Goal: Task Accomplishment & Management: Manage account settings

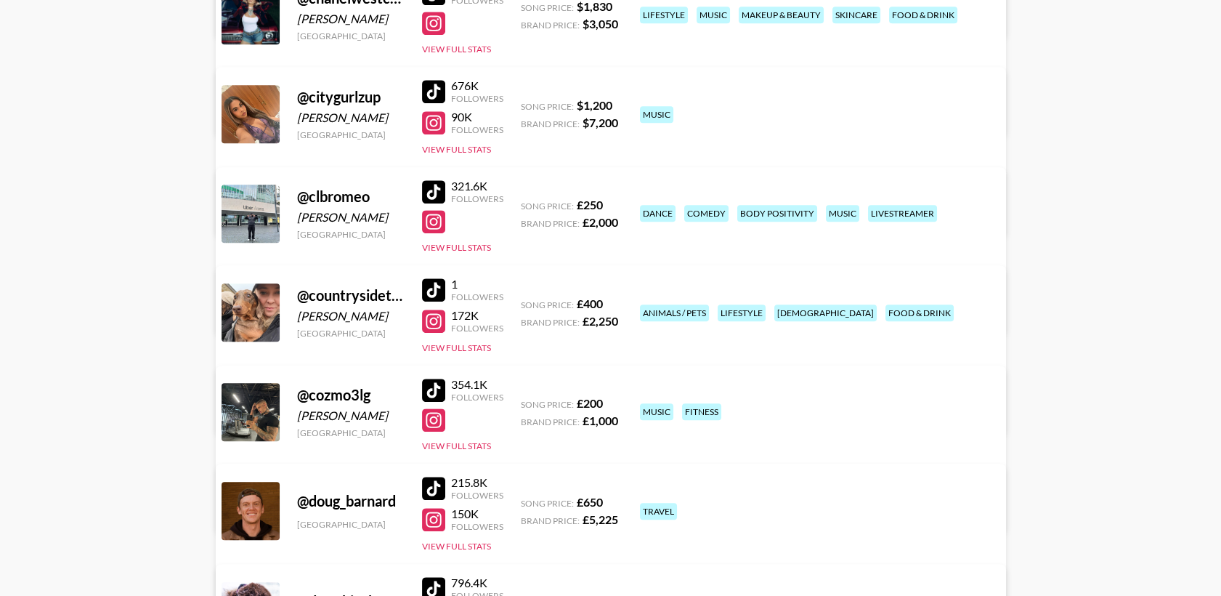
scroll to position [1775, 0]
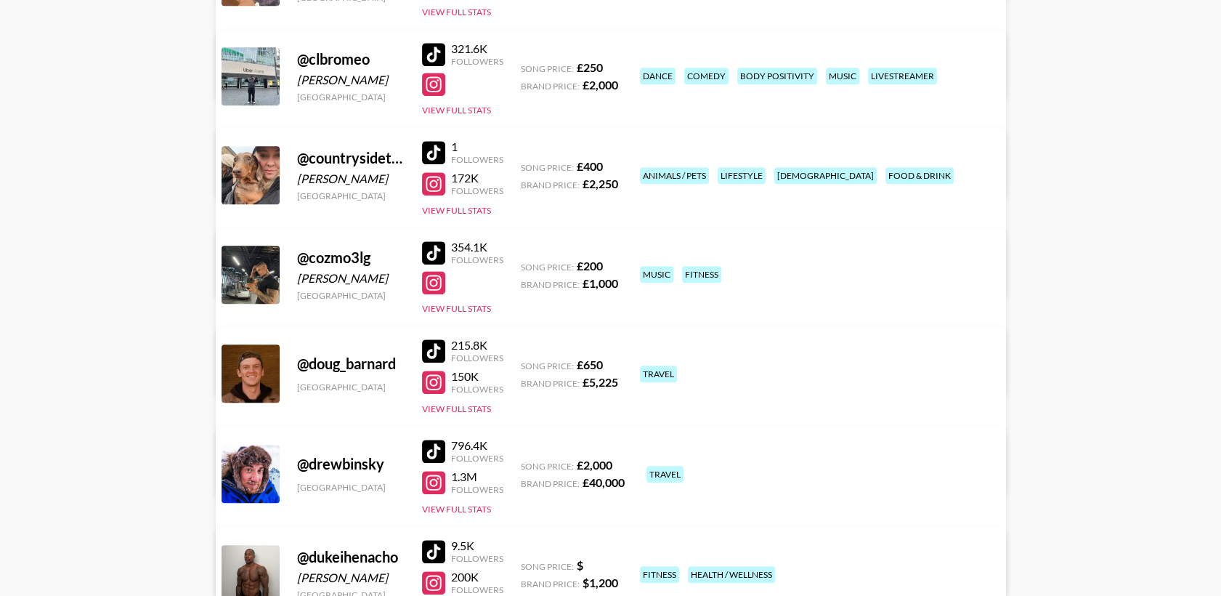
click at [525, 265] on link "View/Edit Details" at bounding box center [383, 272] width 283 height 15
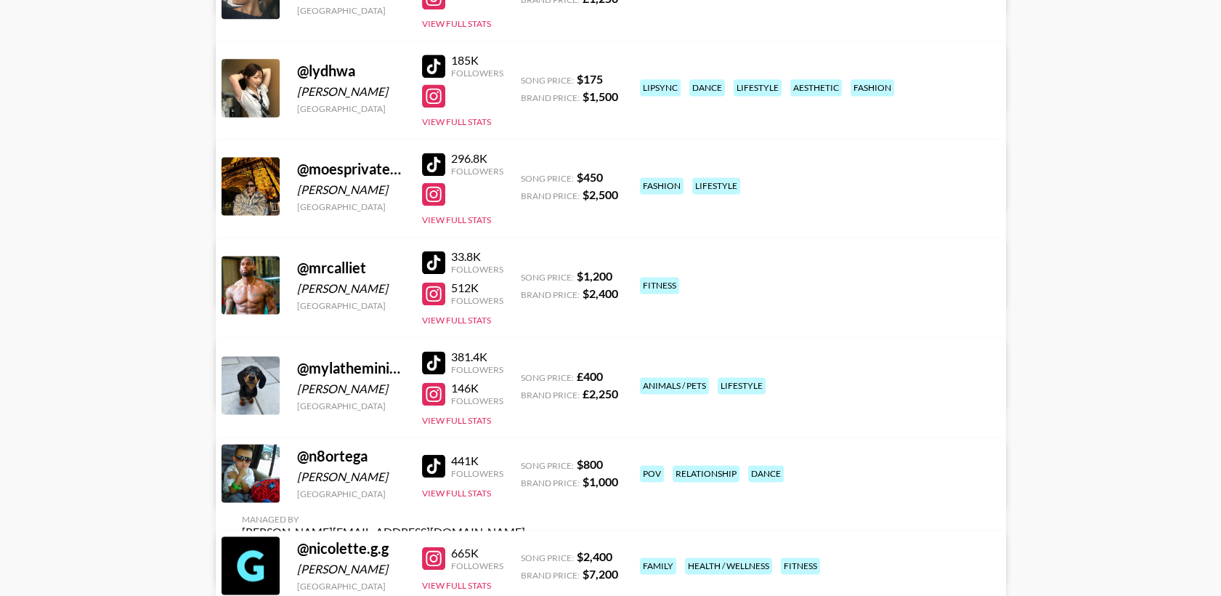
scroll to position [4116, 0]
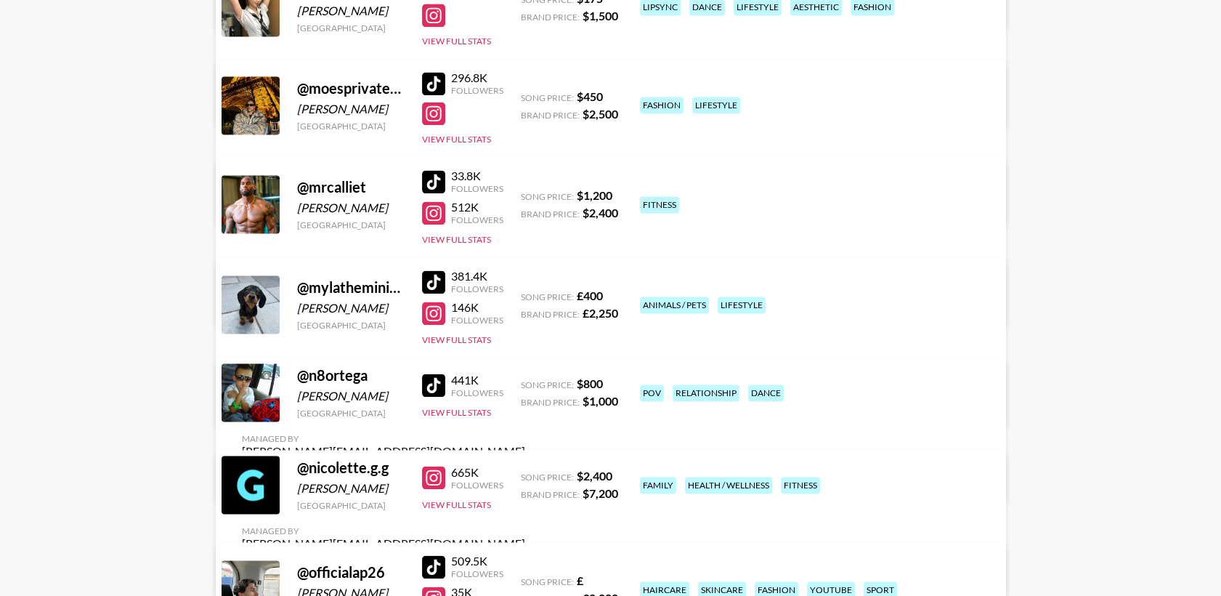
click at [525, 394] on link "View/Edit Details" at bounding box center [383, 401] width 283 height 15
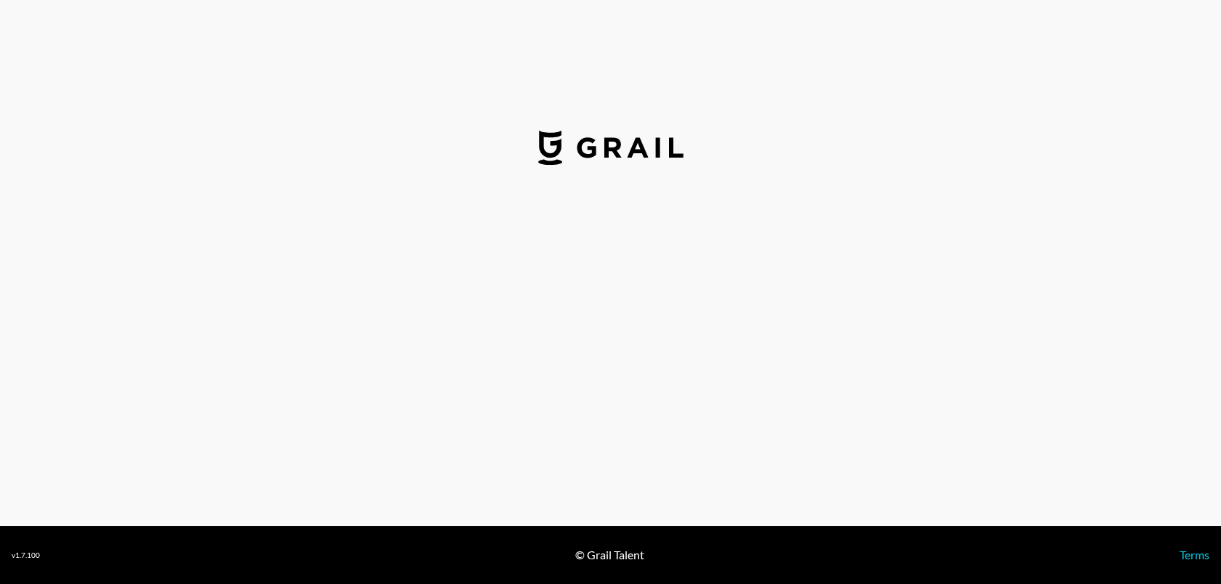
select select "GBP"
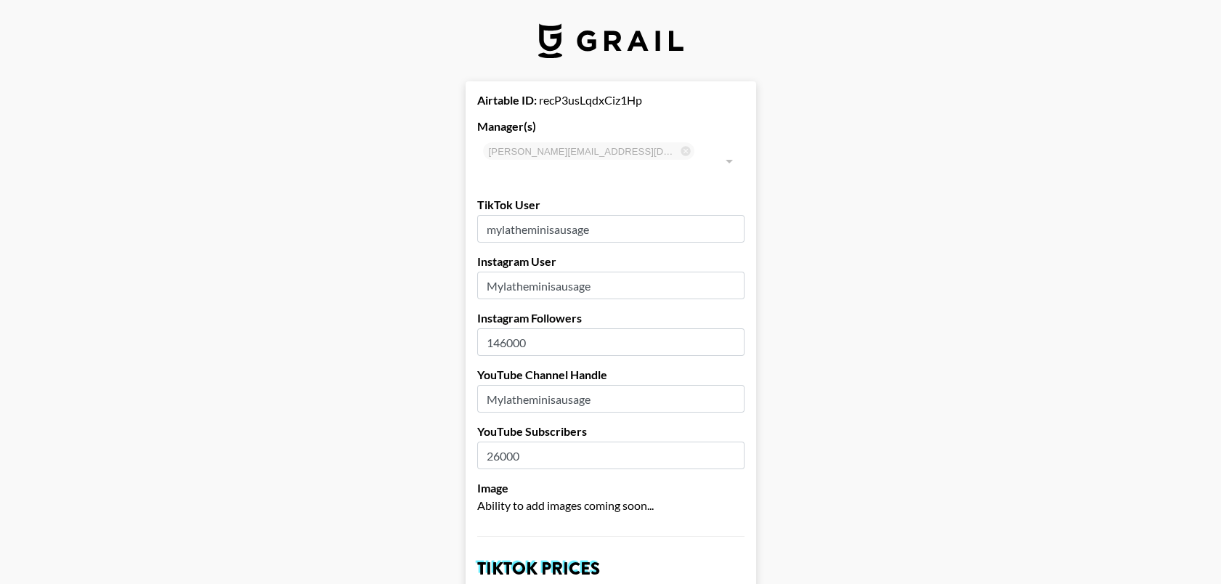
drag, startPoint x: 617, startPoint y: 378, endPoint x: 470, endPoint y: 392, distance: 148.1
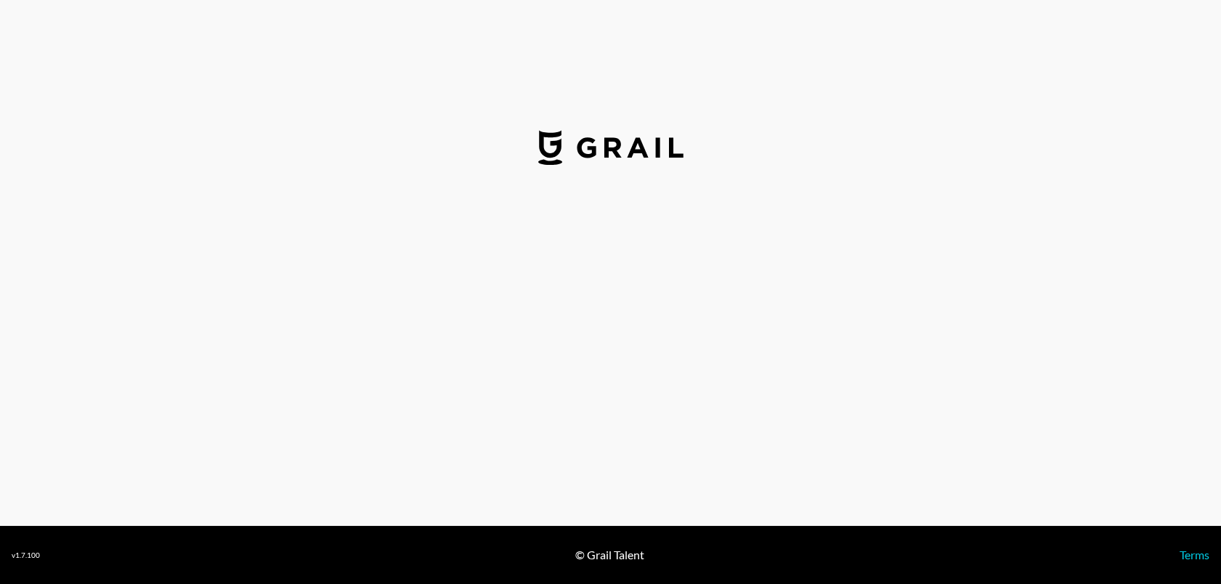
select select "GBP"
